Goal: Task Accomplishment & Management: Complete application form

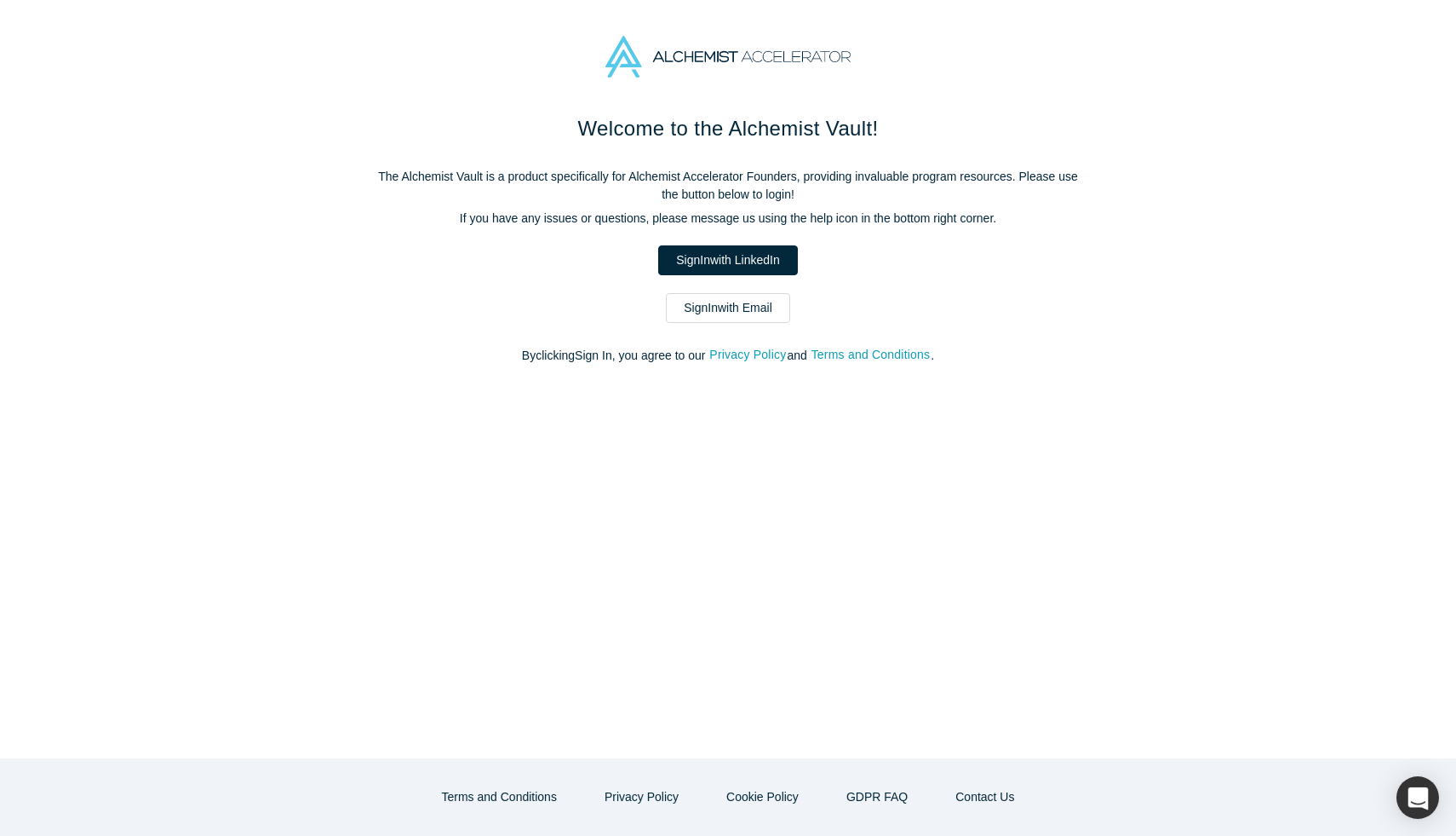
click at [766, 251] on link "Sign In with LinkedIn" at bounding box center [728, 260] width 139 height 30
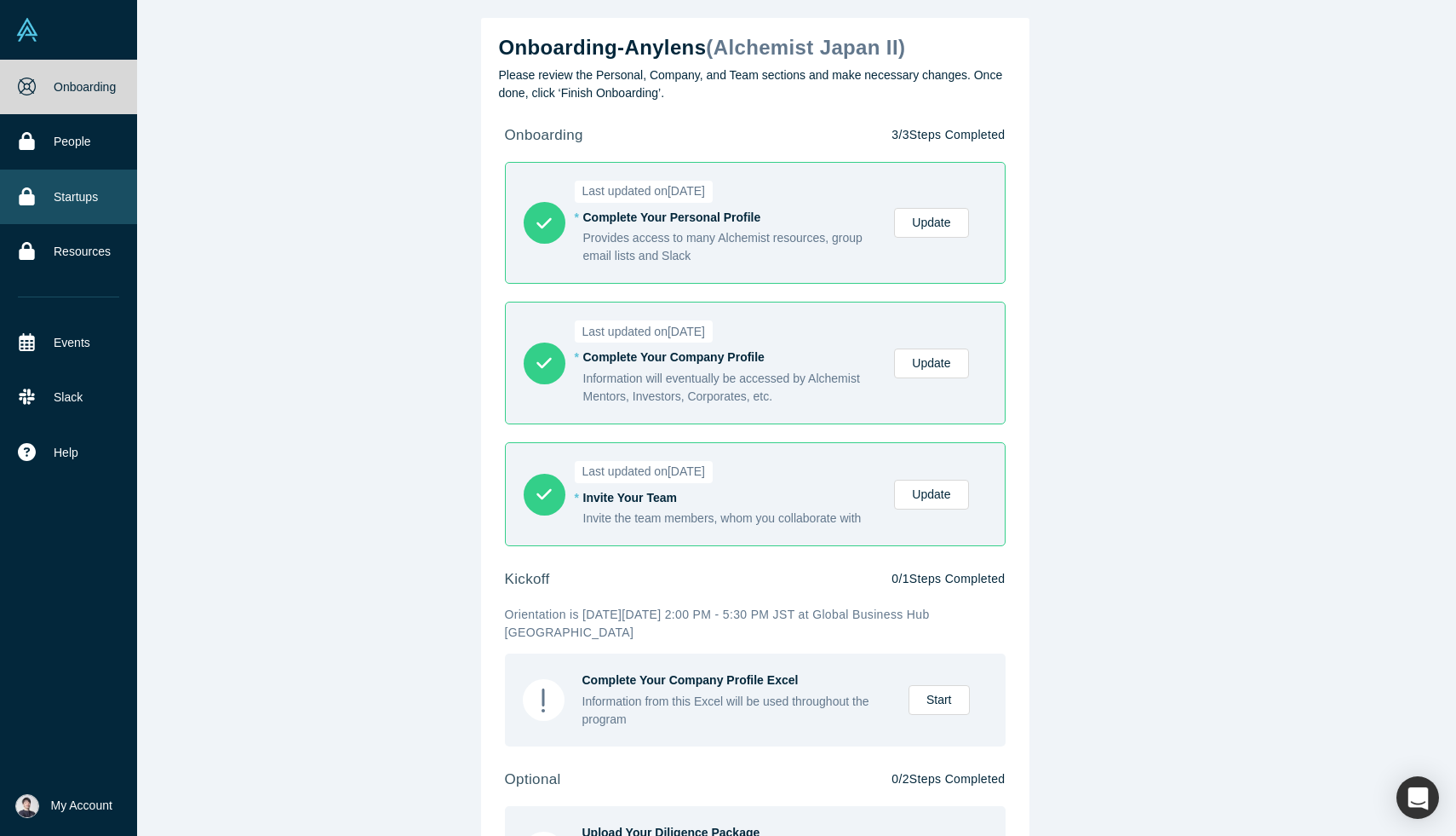
click at [37, 190] on link "Startups" at bounding box center [68, 196] width 137 height 55
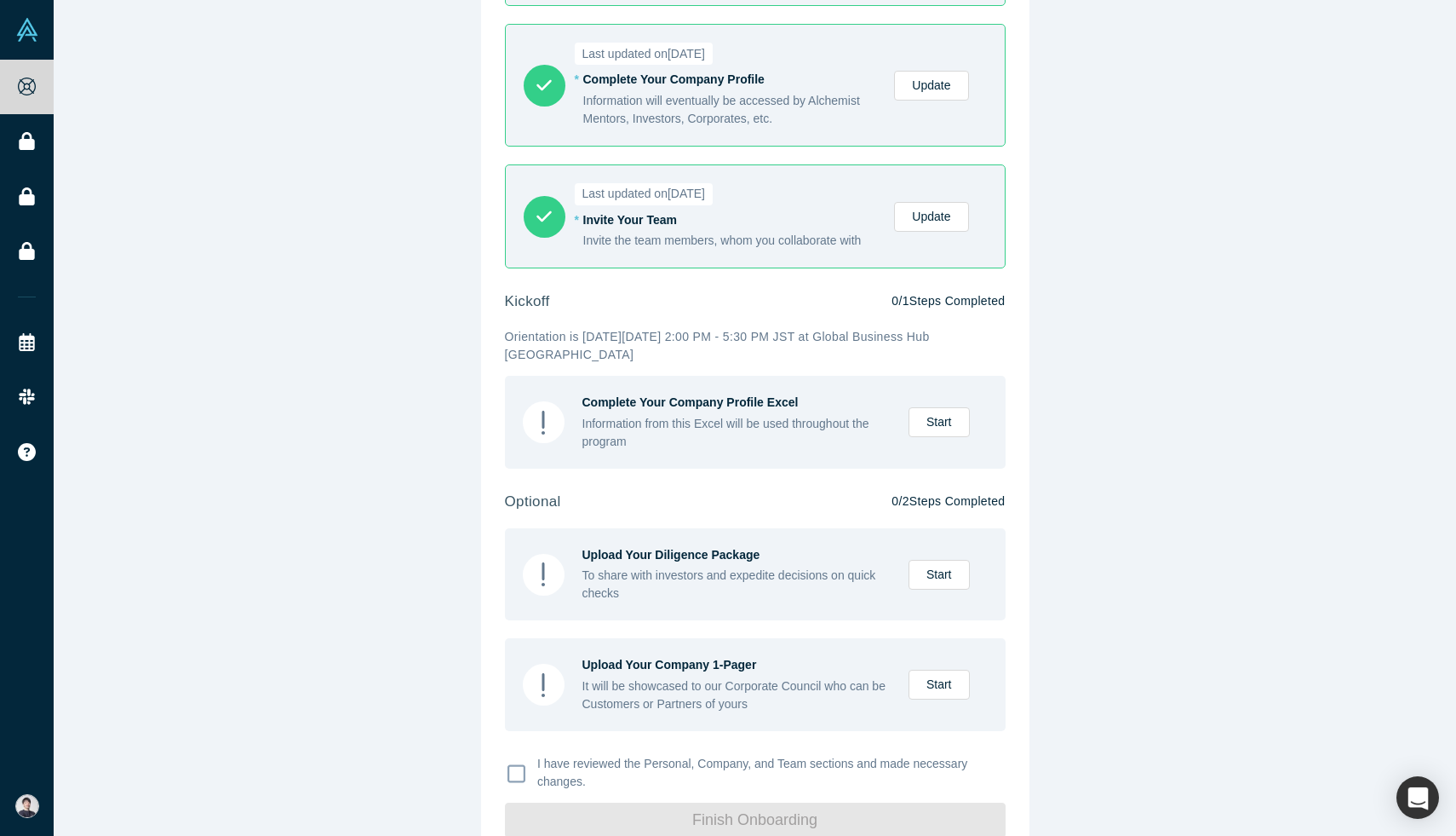
scroll to position [315, 0]
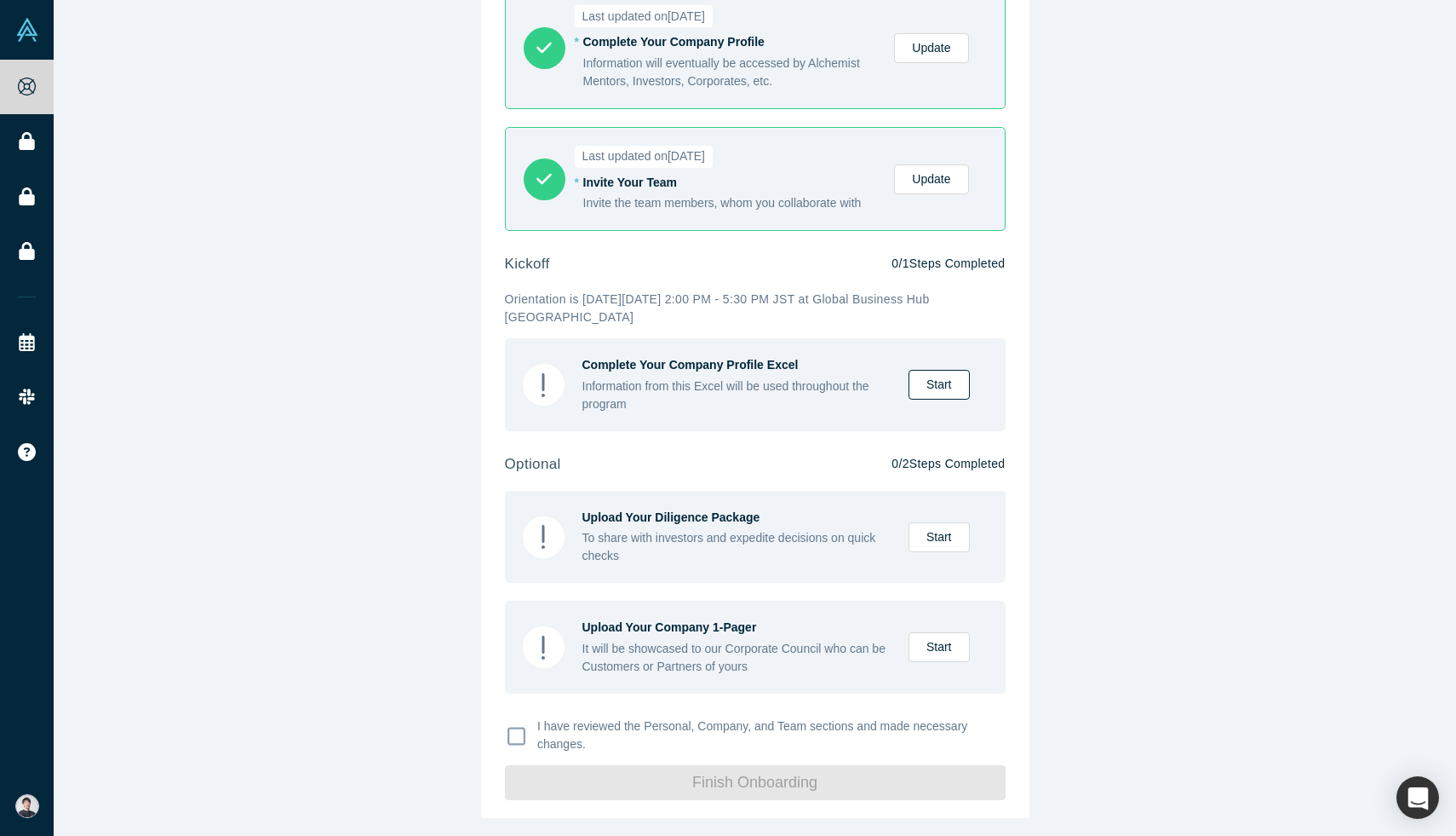
click at [926, 375] on link "Start" at bounding box center [940, 385] width 61 height 30
